Goal: Task Accomplishment & Management: Manage account settings

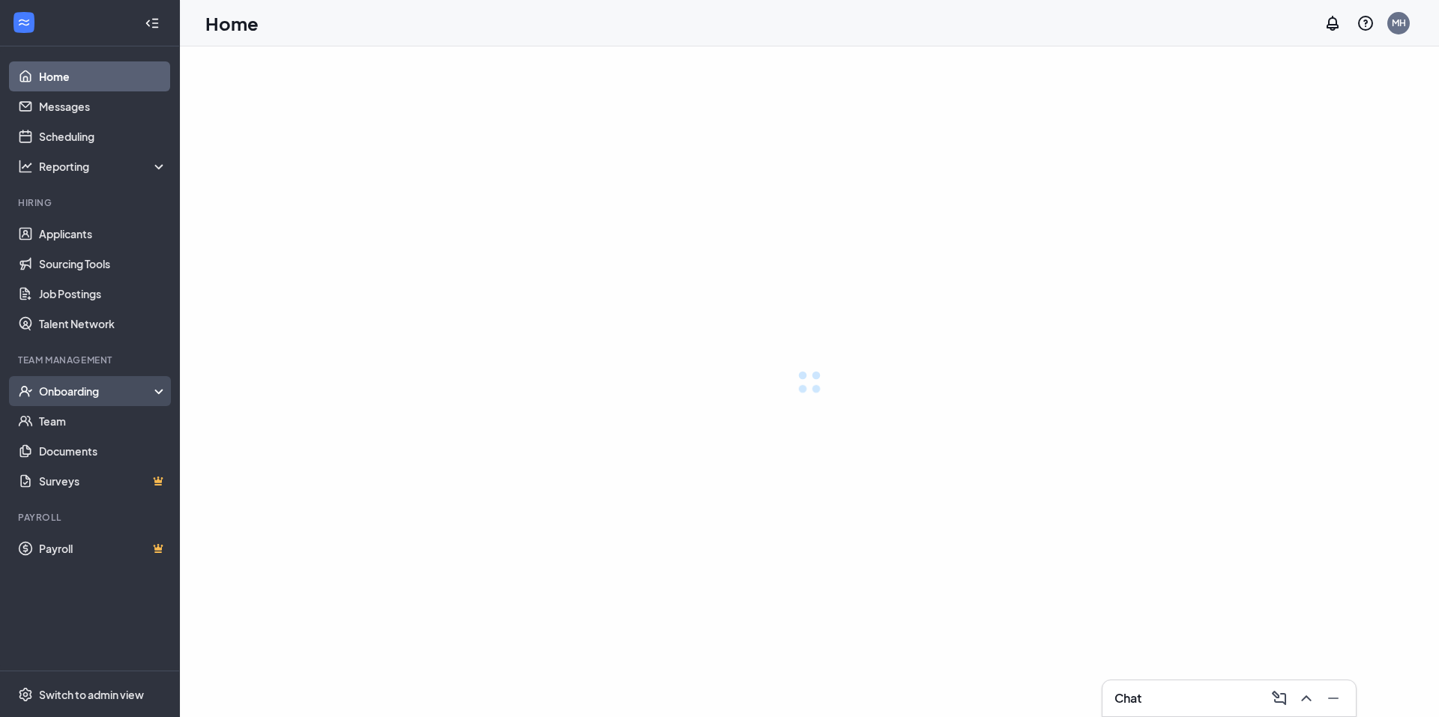
click at [94, 389] on div "Onboarding" at bounding box center [103, 391] width 129 height 15
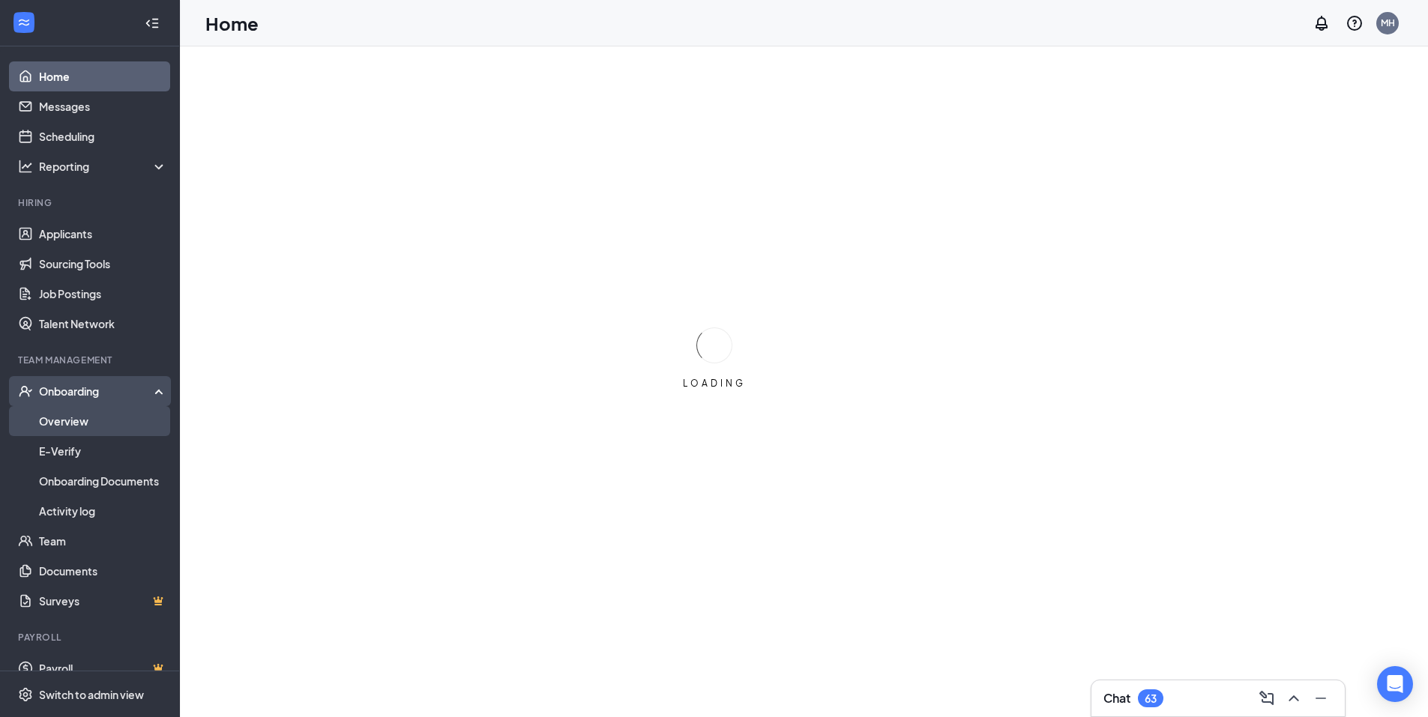
click at [85, 420] on link "Overview" at bounding box center [103, 421] width 128 height 30
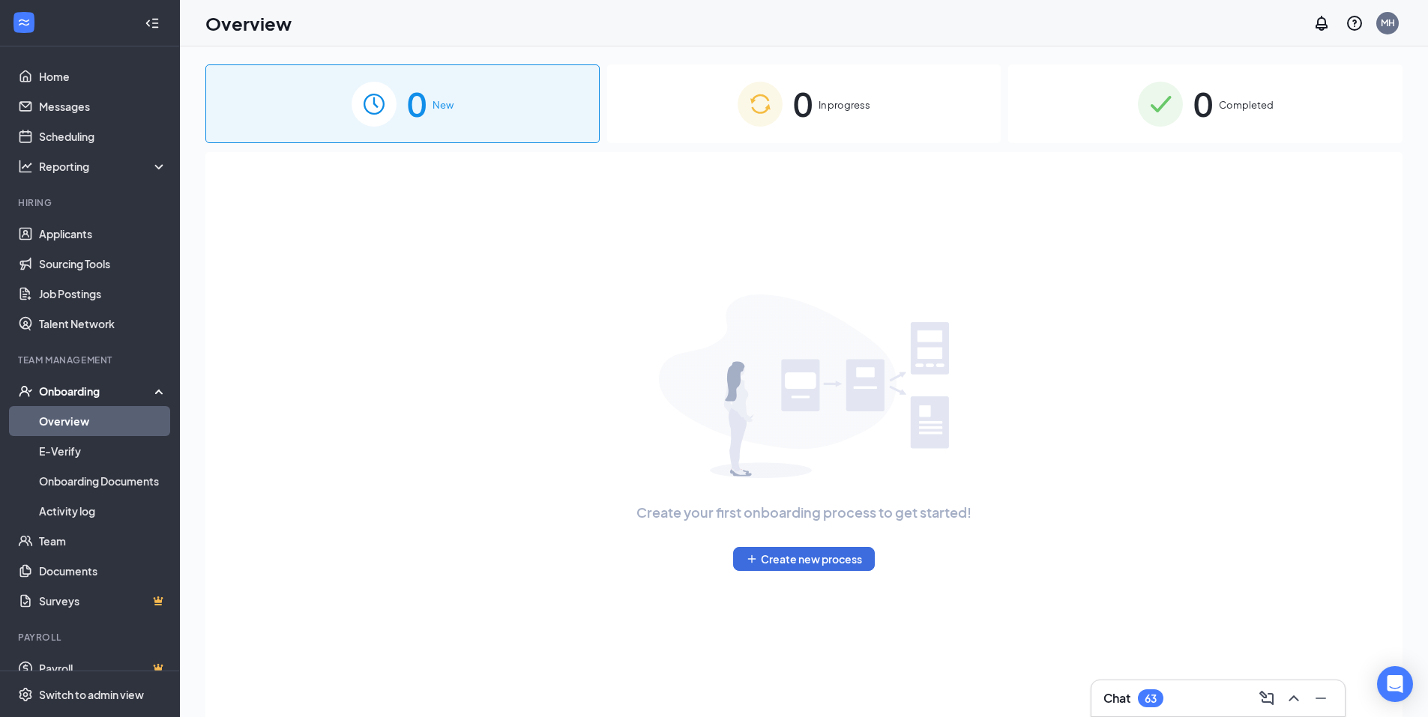
click at [1228, 106] on span "Completed" at bounding box center [1246, 104] width 55 height 15
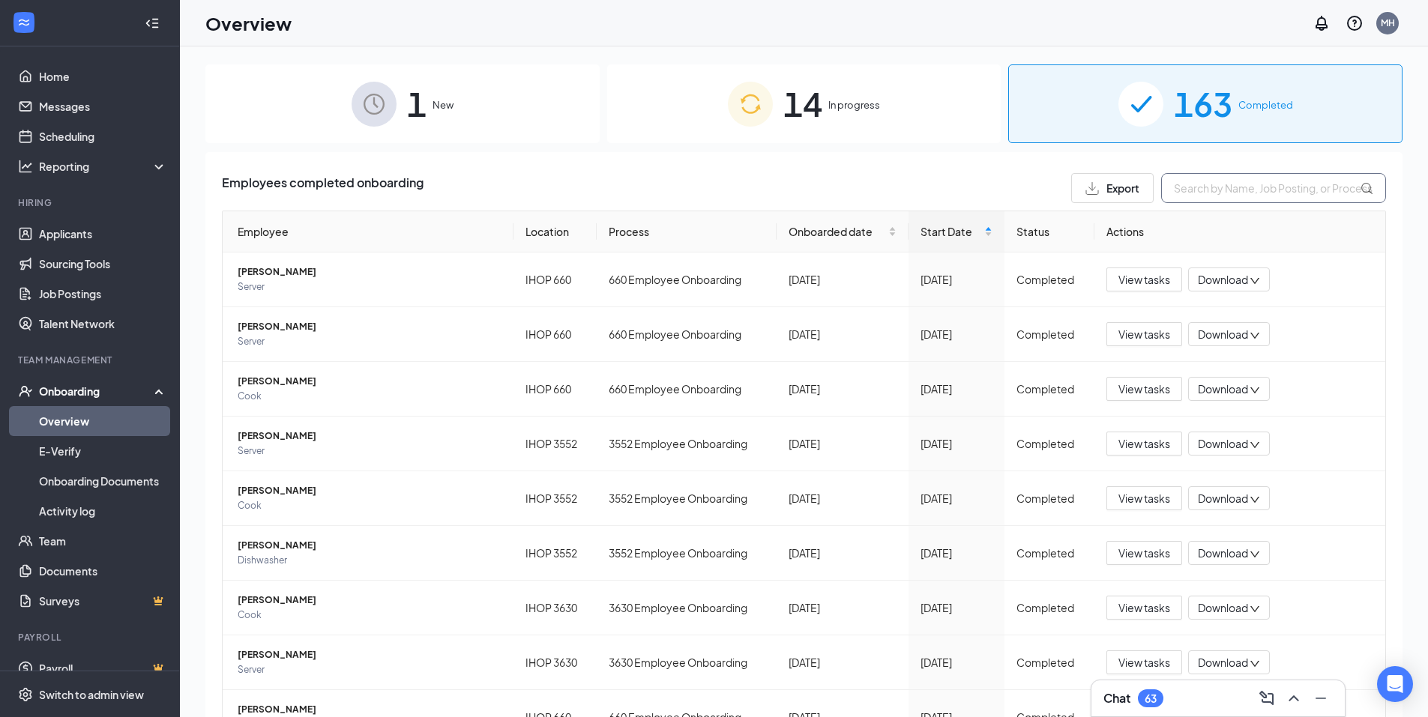
click at [1230, 193] on input "text" at bounding box center [1273, 188] width 225 height 30
click at [1234, 185] on input "text" at bounding box center [1273, 188] width 225 height 30
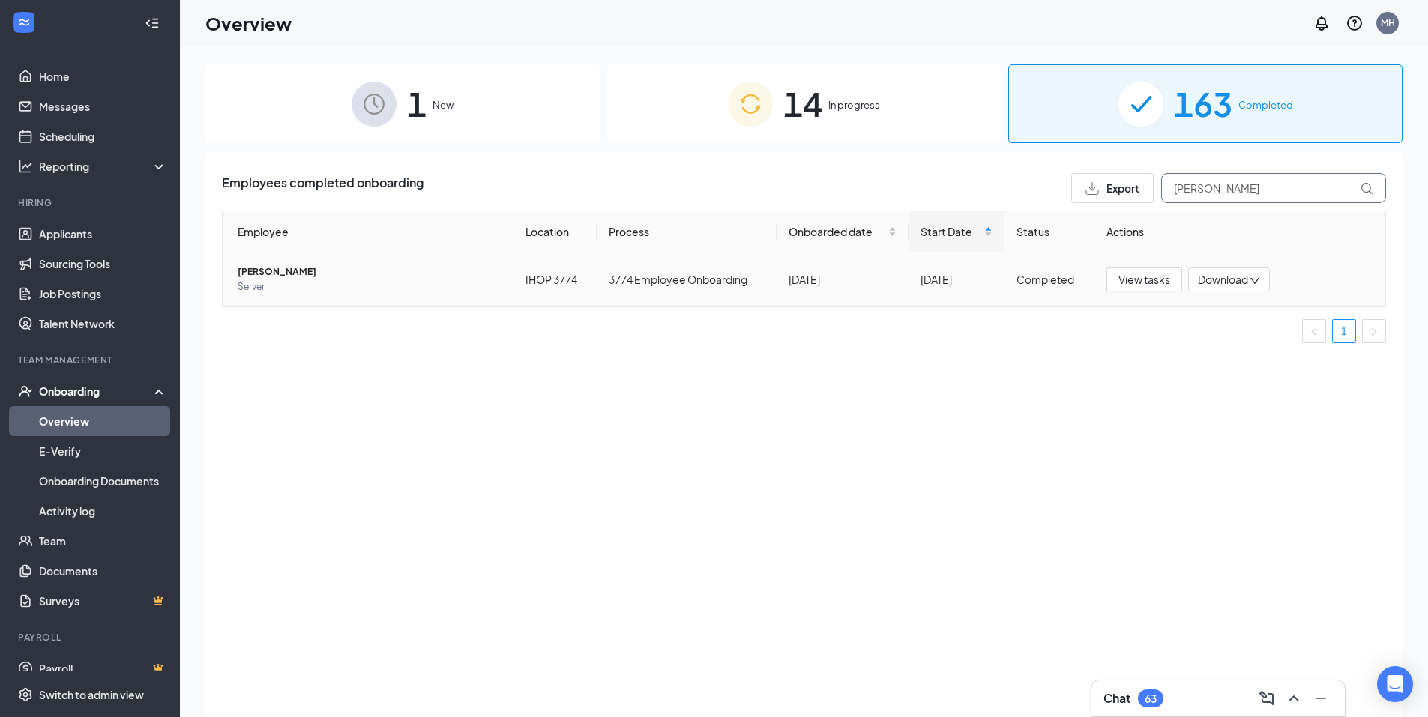
type input "[PERSON_NAME]"
click at [402, 282] on span "Server" at bounding box center [370, 287] width 264 height 15
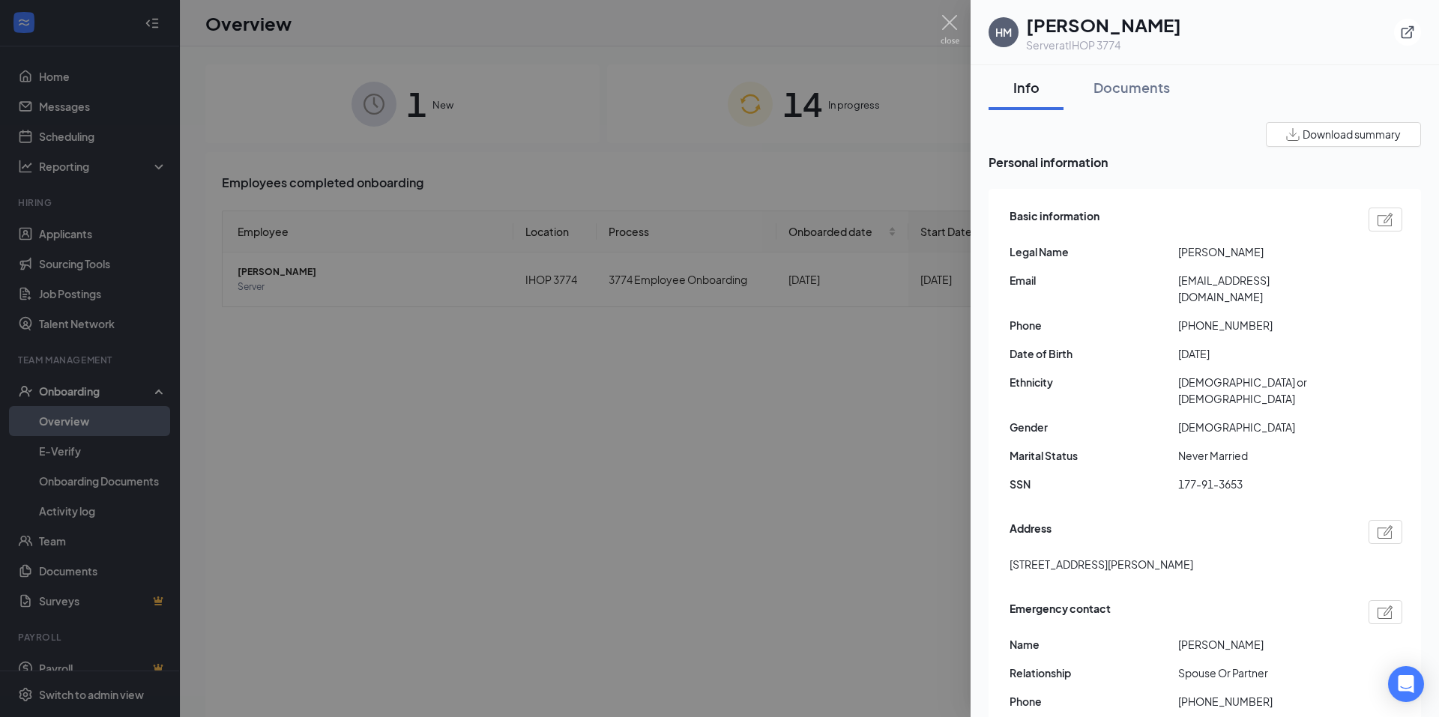
click at [528, 335] on div at bounding box center [719, 358] width 1439 height 717
click at [864, 240] on div "Onboarded date" at bounding box center [843, 231] width 108 height 16
